Goal: Navigation & Orientation: Find specific page/section

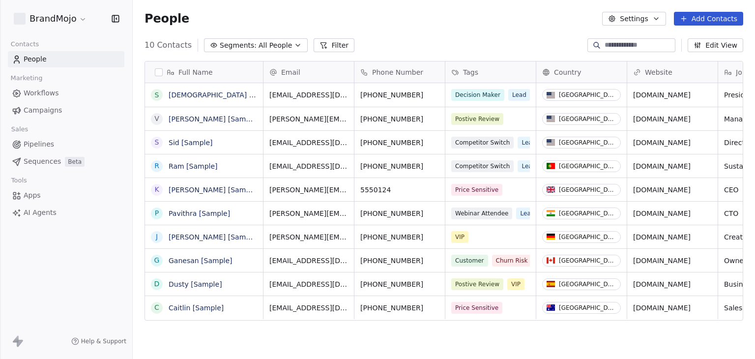
scroll to position [308, 615]
click at [52, 19] on html "BrandMojo Contacts People Marketing Workflows Campaigns Sales Pipelines Sequenc…" at bounding box center [377, 179] width 755 height 359
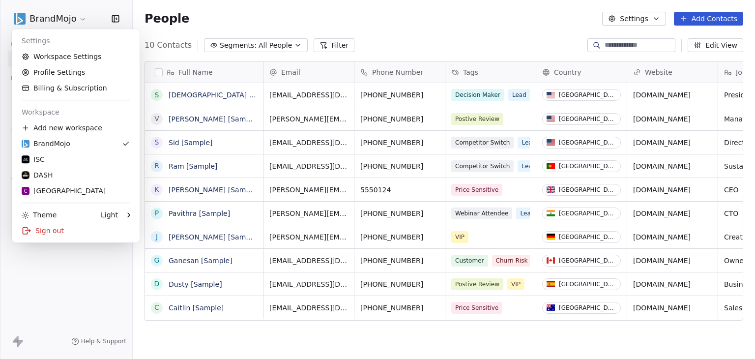
click at [378, 34] on html "BrandMojo Contacts People Marketing Workflows Campaigns Sales Pipelines Sequenc…" at bounding box center [377, 179] width 755 height 359
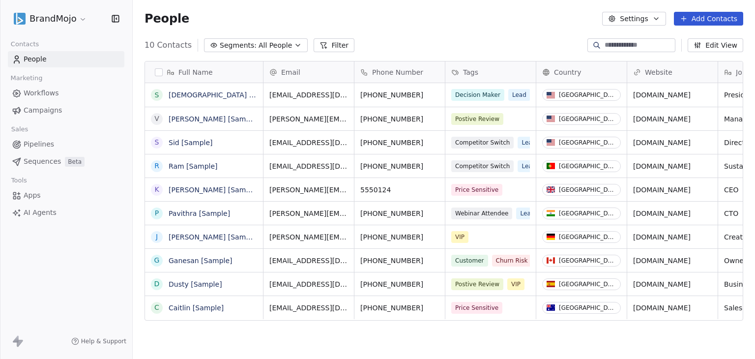
click at [34, 20] on html "BrandMojo Contacts People Marketing Workflows Campaigns Sales Pipelines Sequenc…" at bounding box center [377, 179] width 755 height 359
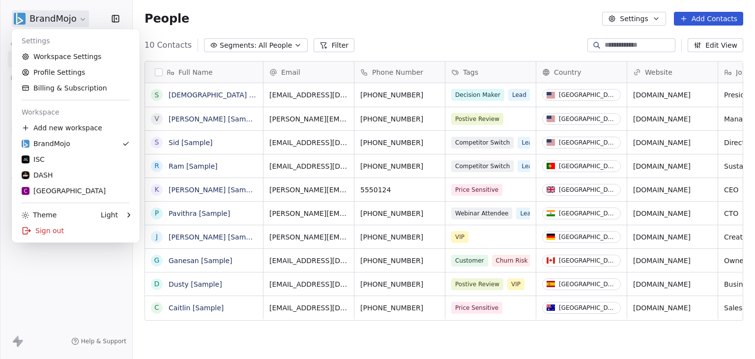
click at [323, 22] on html "BrandMojo Contacts People Marketing Workflows Campaigns Sales Pipelines Sequenc…" at bounding box center [377, 179] width 755 height 359
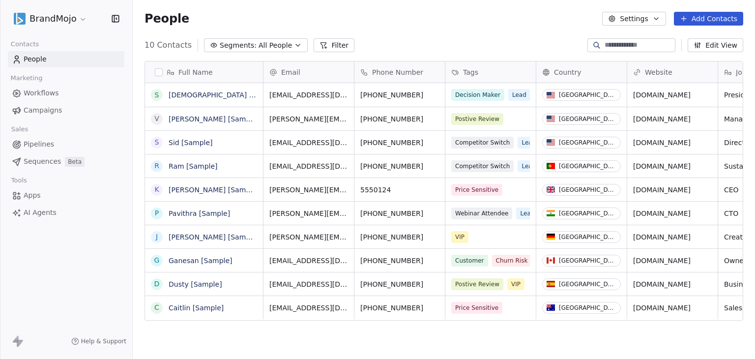
click at [44, 89] on span "Workflows" at bounding box center [41, 93] width 35 height 10
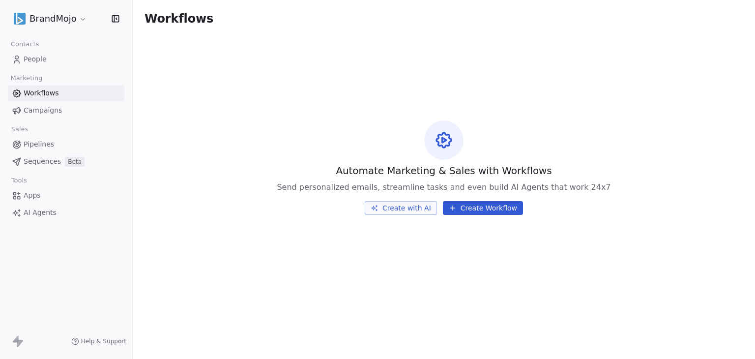
click at [48, 192] on link "Apps" at bounding box center [66, 195] width 117 height 16
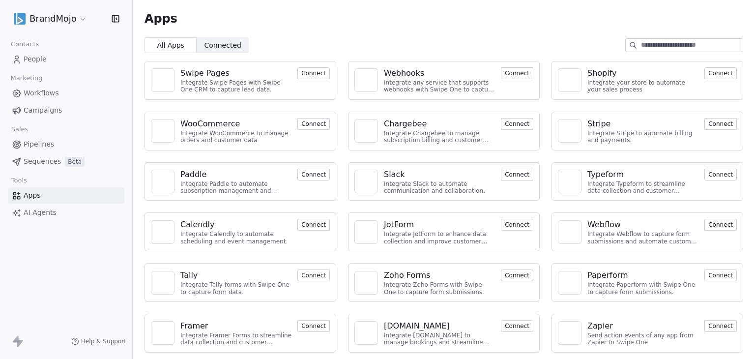
click at [223, 50] on span "Connected" at bounding box center [223, 45] width 37 height 10
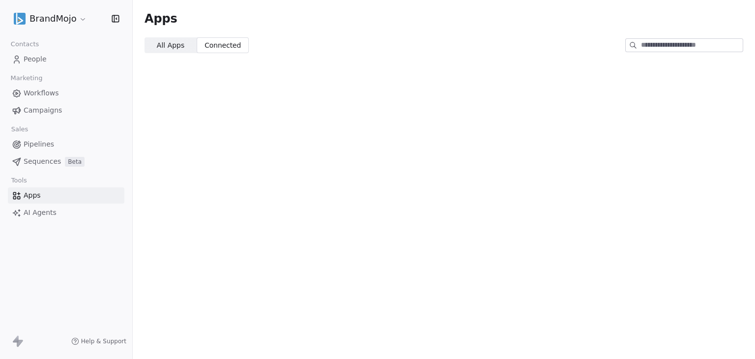
click at [185, 52] on span "All Apps All Apps" at bounding box center [171, 45] width 52 height 16
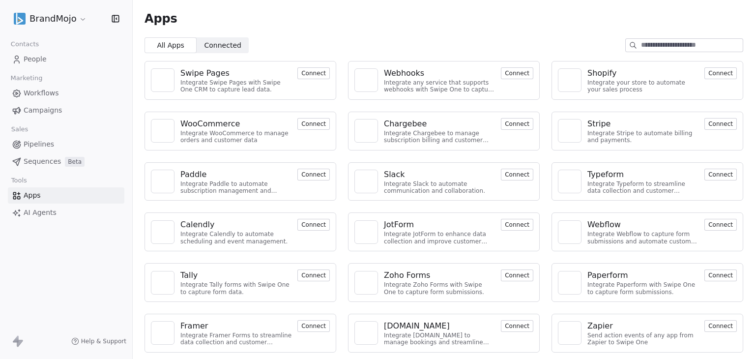
click at [72, 18] on html "BrandMojo Contacts People Marketing Workflows Campaigns Sales Pipelines Sequenc…" at bounding box center [377, 179] width 755 height 359
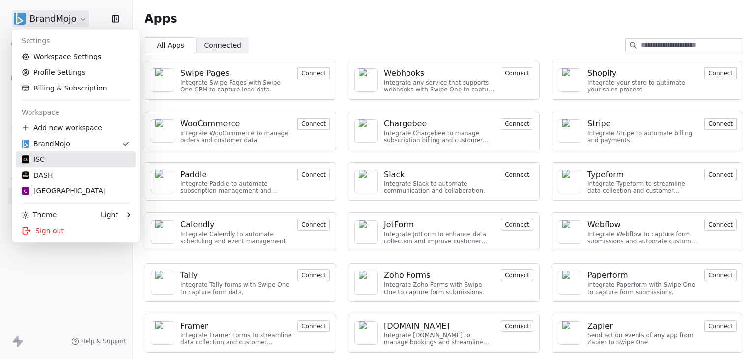
click at [63, 159] on div "ISC" at bounding box center [76, 159] width 108 height 10
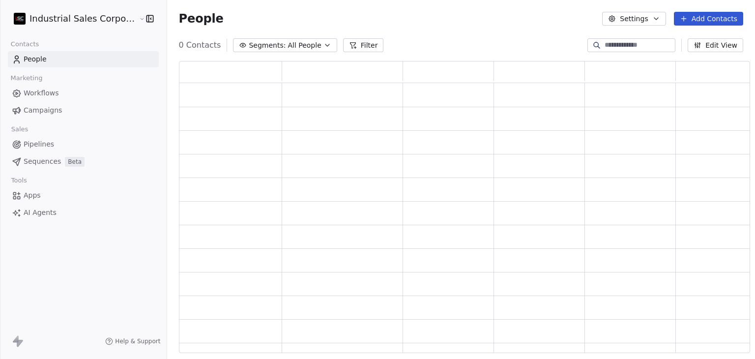
scroll to position [284, 563]
click at [40, 186] on div "Tools" at bounding box center [83, 181] width 151 height 14
click at [41, 188] on link "Apps" at bounding box center [83, 195] width 151 height 16
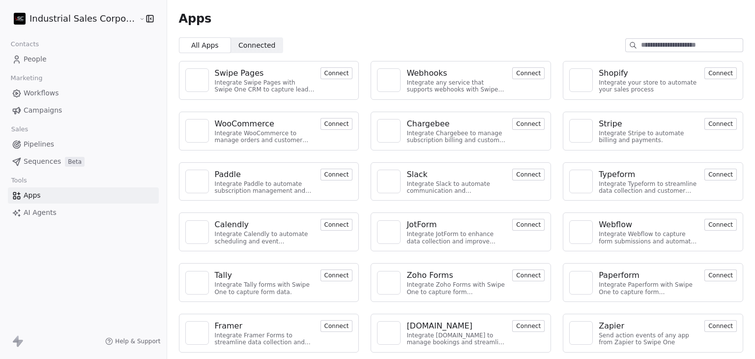
click at [83, 22] on html "Industrial Sales Corporation (ISC) Contacts People Marketing Workflows Campaign…" at bounding box center [377, 179] width 755 height 359
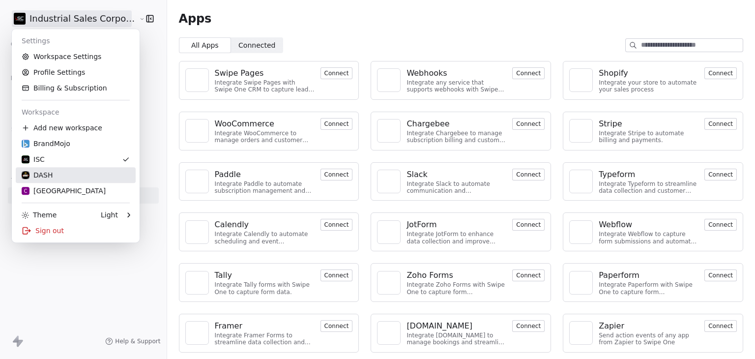
click at [57, 176] on div "DASH" at bounding box center [76, 175] width 108 height 10
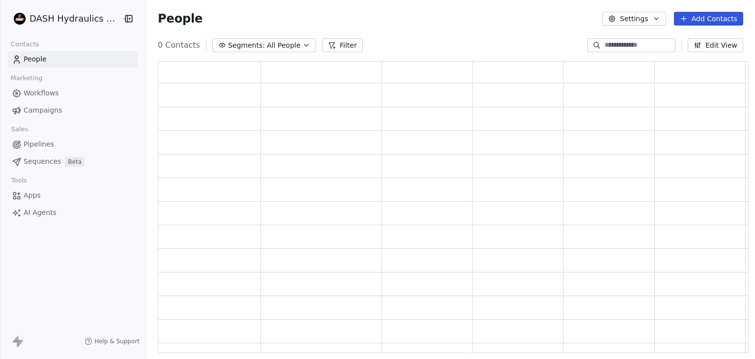
scroll to position [284, 584]
click at [50, 196] on link "Apps" at bounding box center [73, 195] width 130 height 16
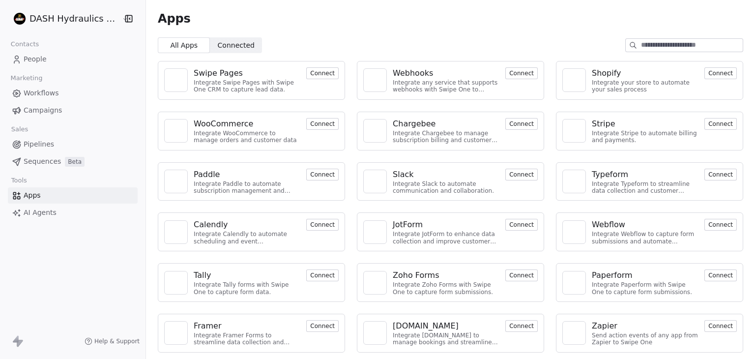
click at [46, 24] on html "DASH Hydraulics Pvt. Ltd. Contacts People Marketing Workflows Campaigns Sales P…" at bounding box center [377, 179] width 755 height 359
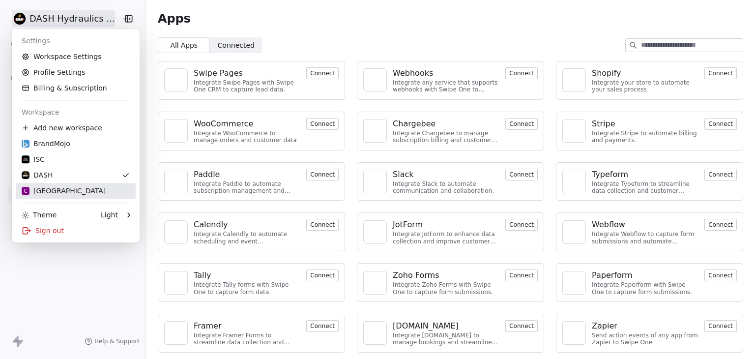
click at [64, 194] on div "C Chitrakoota School" at bounding box center [64, 191] width 84 height 10
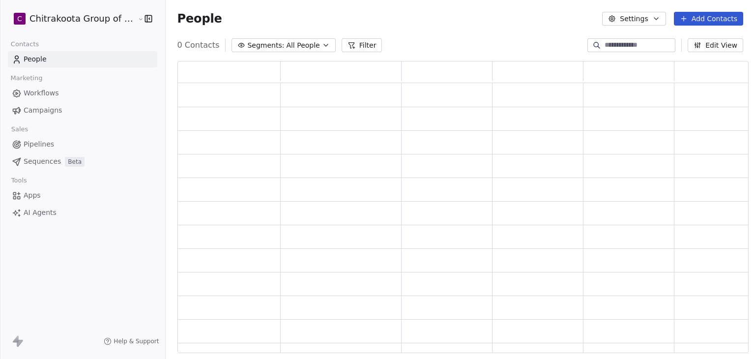
scroll to position [284, 563]
click at [79, 198] on link "Apps" at bounding box center [82, 195] width 149 height 16
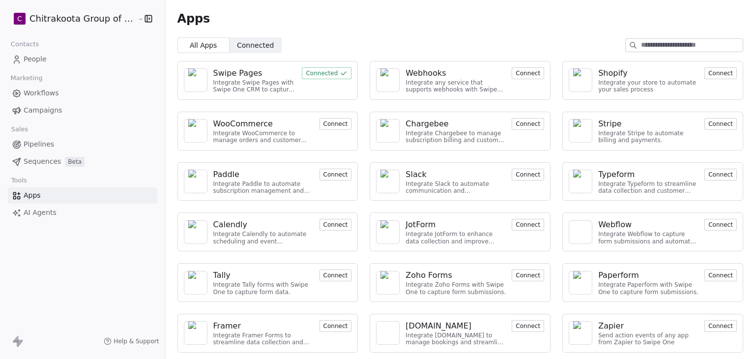
click at [242, 69] on div "Swipe Pages" at bounding box center [237, 73] width 49 height 12
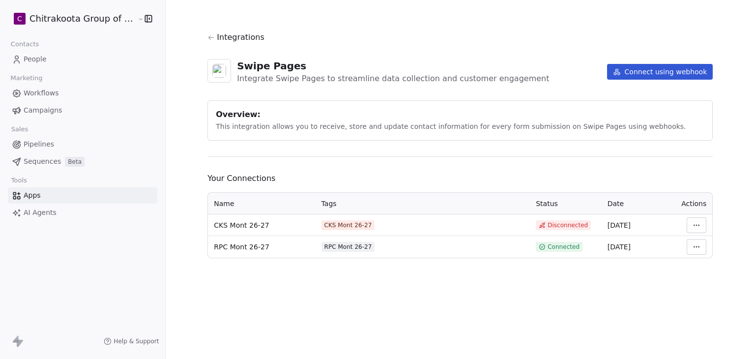
click at [294, 285] on section "Integrations Swipe Pages Integrate Swipe Pages to streamline data collection an…" at bounding box center [460, 145] width 553 height 290
